Goal: Task Accomplishment & Management: Manage account settings

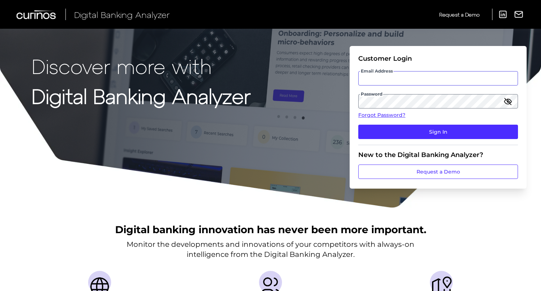
type input "superadmin.test5124@meta.ua"
drag, startPoint x: 437, startPoint y: 81, endPoint x: 344, endPoint y: 82, distance: 92.8
click at [255, 82] on div "Discover more with Digital Banking Analyzer Customer Login Email Address supera…" at bounding box center [270, 104] width 541 height 209
drag, startPoint x: 460, startPoint y: 78, endPoint x: 325, endPoint y: 79, distance: 134.6
click at [255, 79] on div "Discover more with Digital Banking Analyzer Customer Login Email Address supera…" at bounding box center [270, 104] width 541 height 209
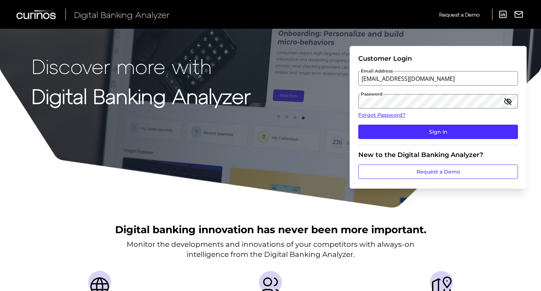
click at [255, 100] on div "Discover more with Digital Banking Analyzer Customer Login Email Address supera…" at bounding box center [270, 104] width 541 height 209
click at [255, 114] on link "Forgot Password?" at bounding box center [438, 116] width 160 height 8
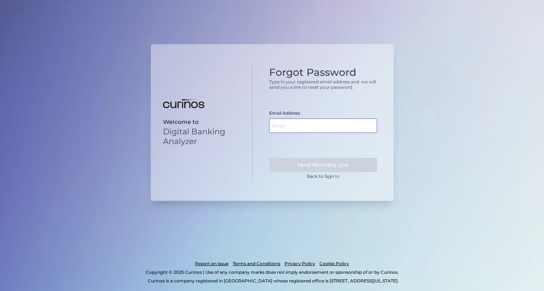
click at [255, 128] on input "text" at bounding box center [323, 126] width 108 height 14
paste input "superadmin.test5124@meta.ua"
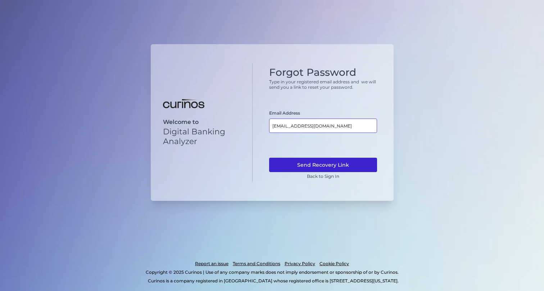
type input "superadmin.test5124@meta.ua"
click at [255, 162] on button "Send Recovery Link" at bounding box center [323, 165] width 108 height 14
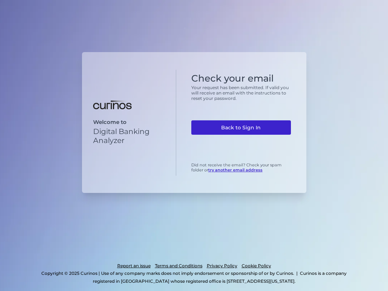
click at [242, 128] on link "Back to Sign In" at bounding box center [241, 128] width 100 height 14
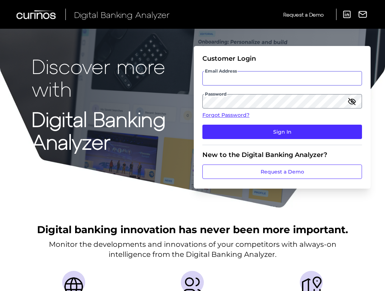
type input "superadmin.test5124@meta.ua"
click at [350, 101] on icon "button" at bounding box center [352, 101] width 9 height 9
click at [186, 100] on div "Discover more with Digital Banking Analyzer Customer Login Email Address supera…" at bounding box center [192, 104] width 385 height 209
click at [196, 99] on form "Customer Login Email Address superadmin.test5124@meta.ua Password Forgot Passwo…" at bounding box center [282, 117] width 177 height 143
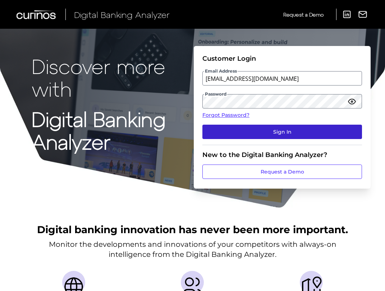
click at [212, 130] on button "Sign In" at bounding box center [283, 132] width 160 height 14
